Goal: Task Accomplishment & Management: Manage account settings

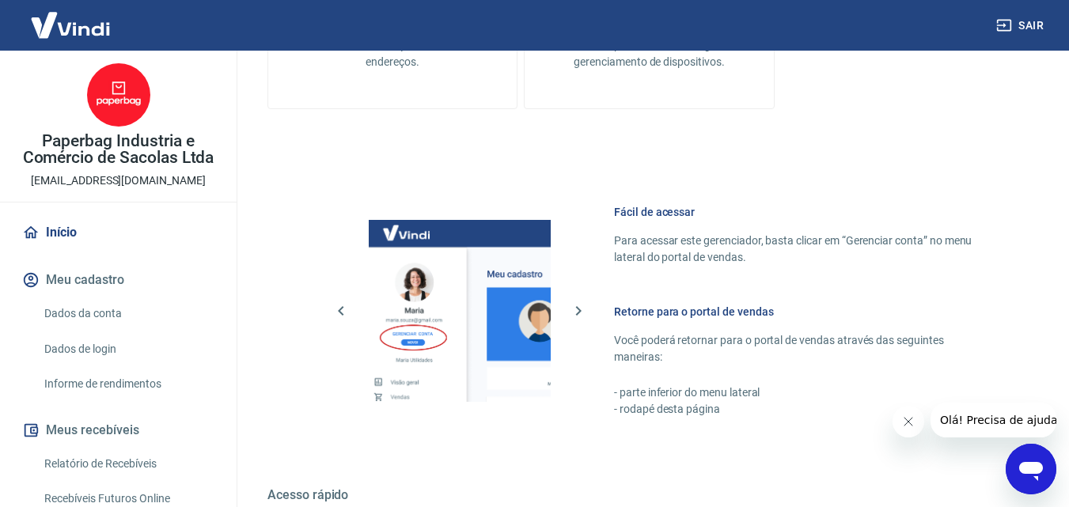
scroll to position [791, 0]
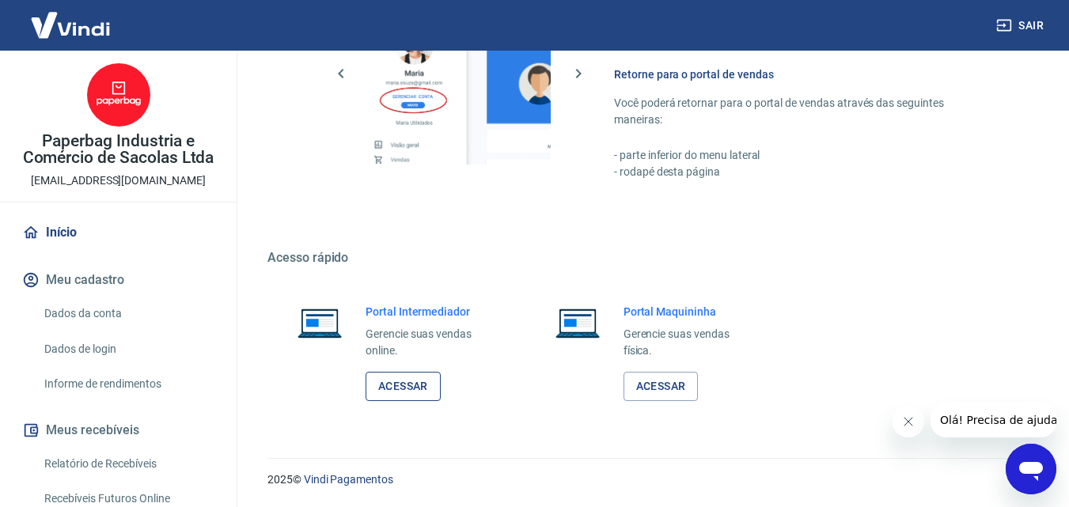
click at [430, 385] on link "Acessar" at bounding box center [403, 386] width 75 height 29
